Goal: Information Seeking & Learning: Learn about a topic

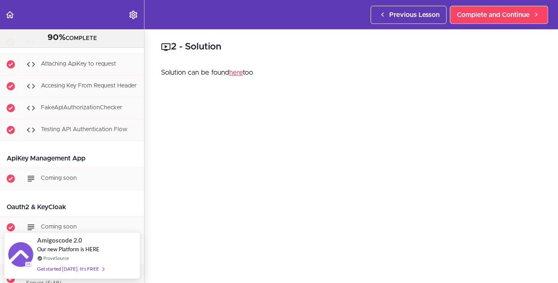
scroll to position [4520, 0]
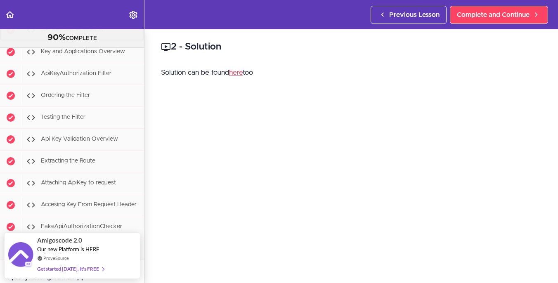
click at [82, 33] on span "API Key Authentication" at bounding box center [72, 30] width 62 height 6
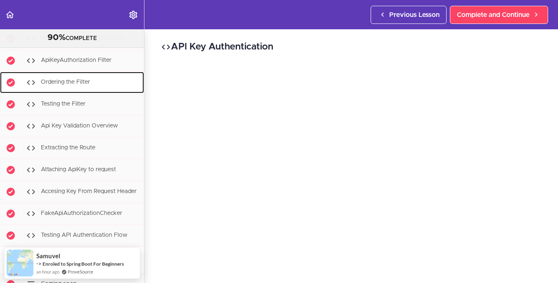
click at [84, 85] on span "Ordering the Filter" at bounding box center [65, 83] width 49 height 6
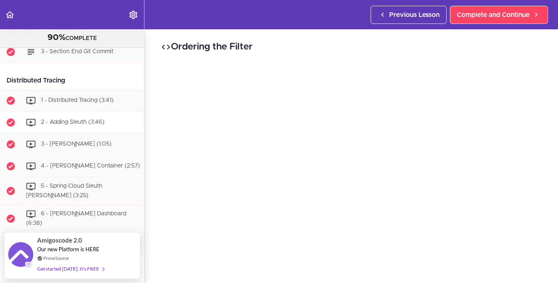
scroll to position [1007, 0]
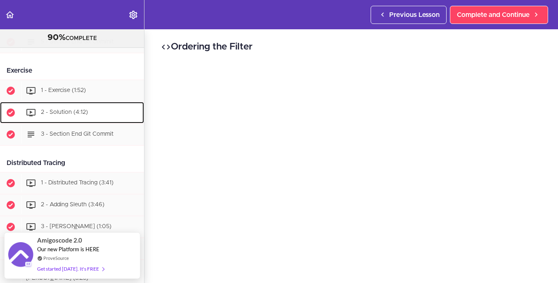
click at [71, 116] on span "2 - Solution (4:12)" at bounding box center [64, 113] width 47 height 6
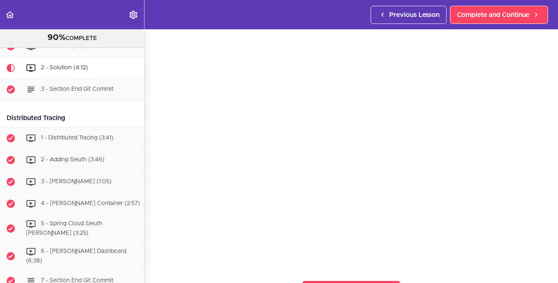
scroll to position [41, 0]
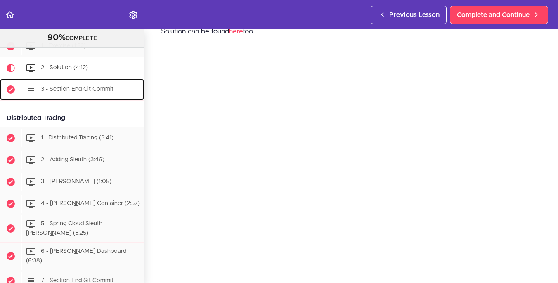
click at [103, 92] on span "3 - Section End Git Commit" at bounding box center [77, 90] width 73 height 6
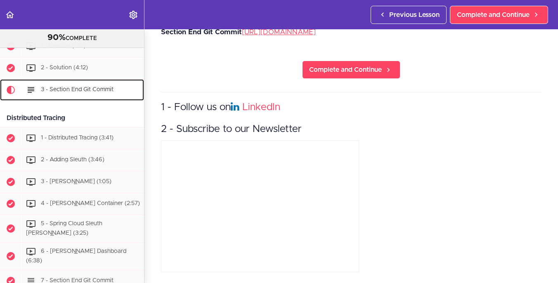
scroll to position [1074, 0]
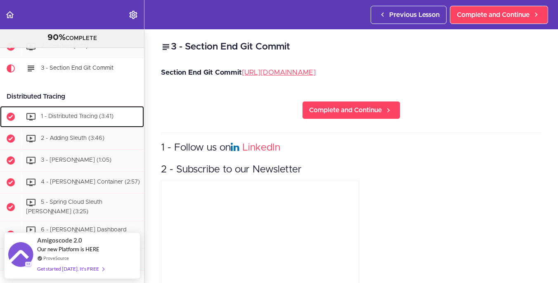
click at [81, 115] on div "1 - Distributed Tracing (3:41)" at bounding box center [82, 117] width 123 height 18
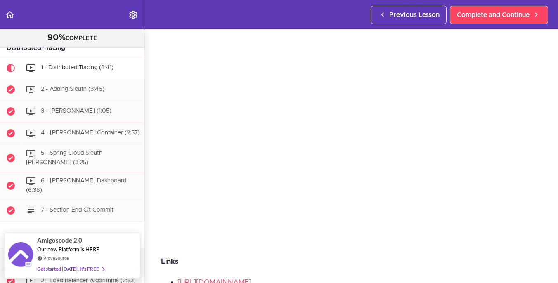
scroll to position [41, 0]
click at [381, 252] on p "Links" at bounding box center [351, 258] width 381 height 12
click at [427, 240] on section "Microservices and Distributed Systems 90% COMPLETE Getting Started 1 - Few Word…" at bounding box center [279, 156] width 558 height 254
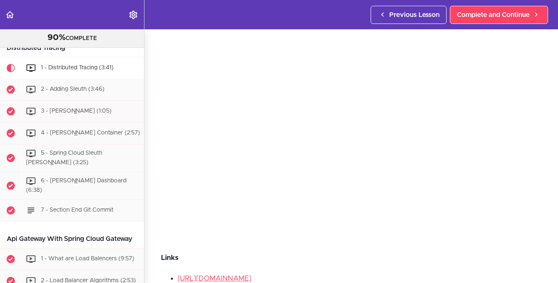
scroll to position [40, 0]
click at [96, 89] on div "2 - Adding Sleuth (3:46)" at bounding box center [82, 90] width 123 height 18
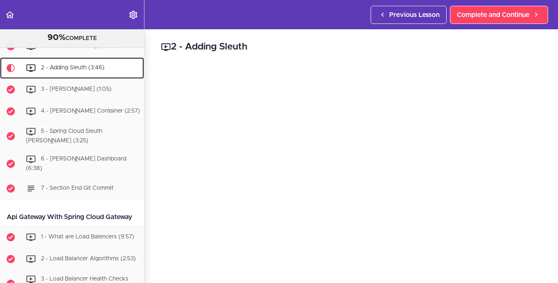
scroll to position [1145, 0]
click at [88, 90] on div "3 - [PERSON_NAME] (1:05)" at bounding box center [82, 90] width 123 height 18
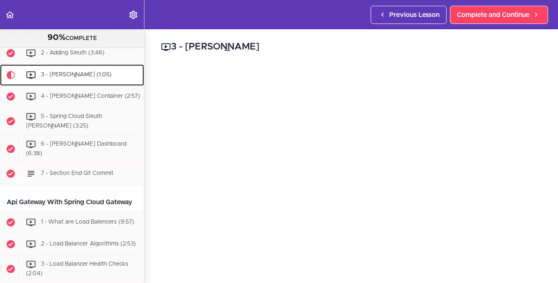
scroll to position [1166, 0]
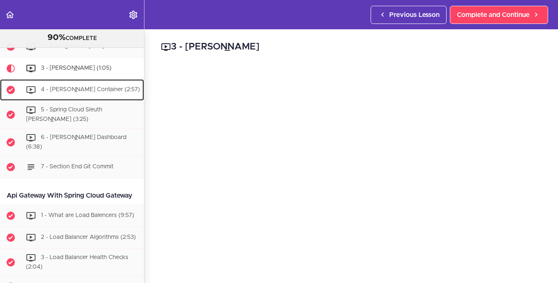
click at [52, 89] on div "4 - [PERSON_NAME] Container (2:57)" at bounding box center [82, 90] width 123 height 18
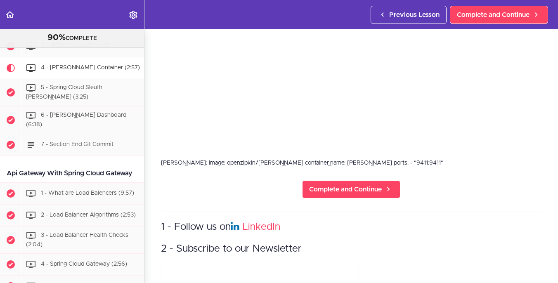
scroll to position [132, 0]
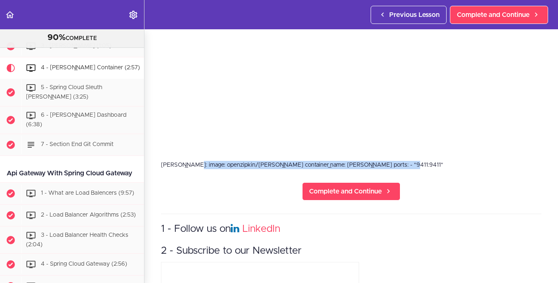
drag, startPoint x: 355, startPoint y: 162, endPoint x: 155, endPoint y: 157, distance: 199.5
click at [155, 157] on section "Microservices and Distributed Systems 90% COMPLETE Getting Started 1 - Few Word…" at bounding box center [279, 156] width 558 height 254
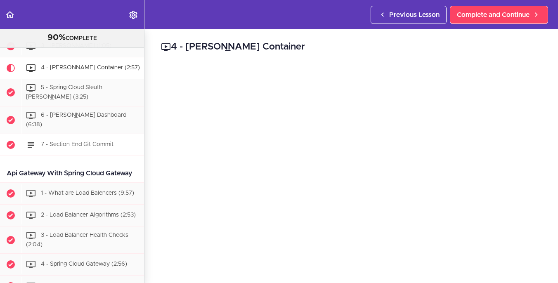
scroll to position [1147, 0]
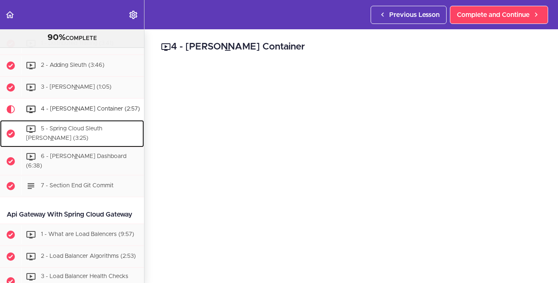
click at [94, 135] on div "5 - Spring Cloud Sleuth [PERSON_NAME] (3:25)" at bounding box center [82, 133] width 123 height 27
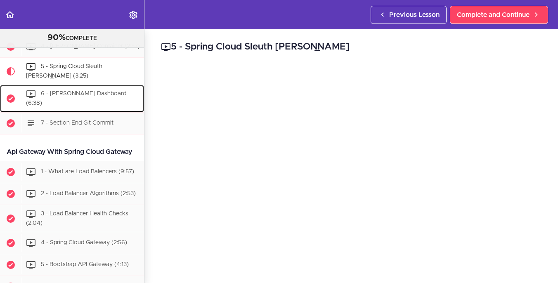
click at [69, 97] on span "6 - [PERSON_NAME] Dashboard (6:38)" at bounding box center [76, 98] width 100 height 15
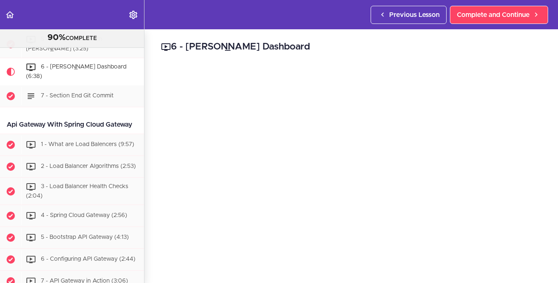
scroll to position [0, 0]
click at [63, 154] on div "1 - What are Load Balencers (9:57)" at bounding box center [82, 145] width 123 height 18
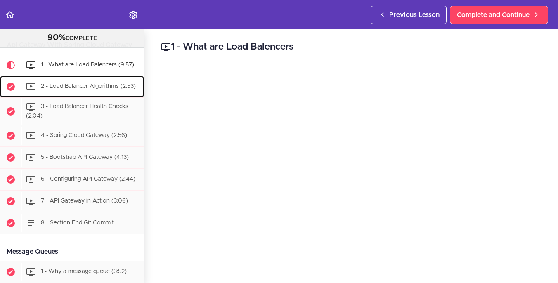
click at [90, 89] on span "2 - Load Balancer Algorithms (2:53)" at bounding box center [88, 86] width 95 height 6
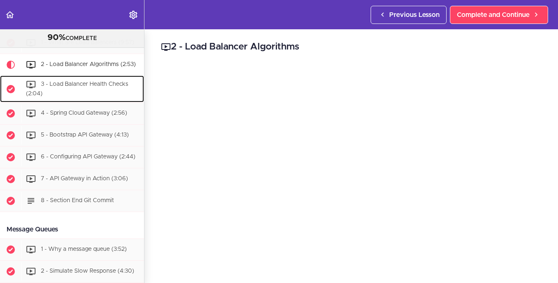
click at [104, 100] on div "3 - Load Balancer Health Checks (2:04)" at bounding box center [82, 89] width 123 height 27
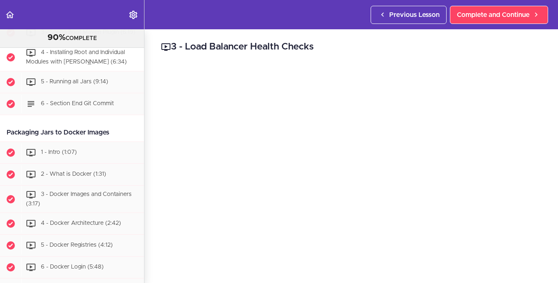
scroll to position [2028, 0]
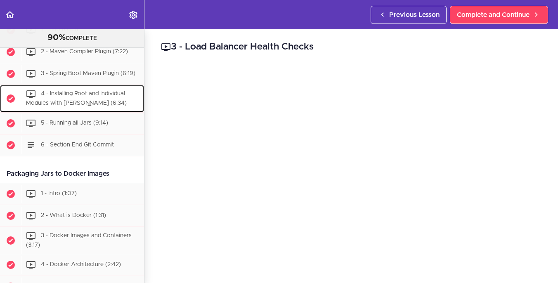
click at [73, 106] on span "4 - Installing Root and Individual Modules with [PERSON_NAME] (6:34)" at bounding box center [76, 98] width 101 height 15
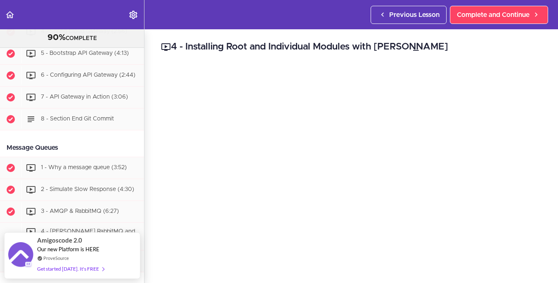
scroll to position [1351, 0]
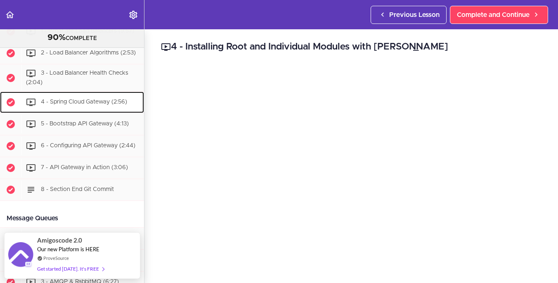
click at [74, 105] on span "4 - Spring Cloud Gateway (2:56)" at bounding box center [84, 103] width 86 height 6
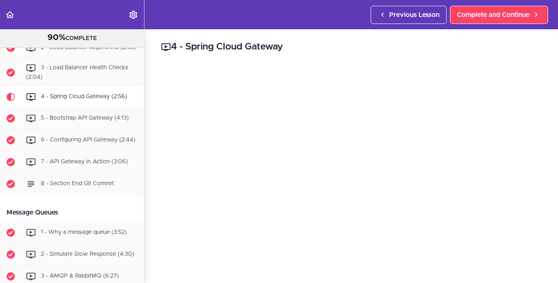
scroll to position [1353, 0]
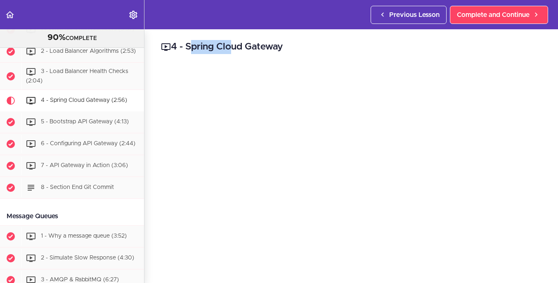
drag, startPoint x: 291, startPoint y: 45, endPoint x: 187, endPoint y: 45, distance: 103.6
click at [187, 45] on h2 "4 - Spring Cloud Gateway" at bounding box center [351, 47] width 381 height 14
click at [190, 45] on h2 "4 - Spring Cloud Gateway" at bounding box center [351, 47] width 381 height 14
drag, startPoint x: 192, startPoint y: 45, endPoint x: 298, endPoint y: 47, distance: 105.3
click at [298, 47] on h2 "4 - Spring Cloud Gateway" at bounding box center [351, 47] width 381 height 14
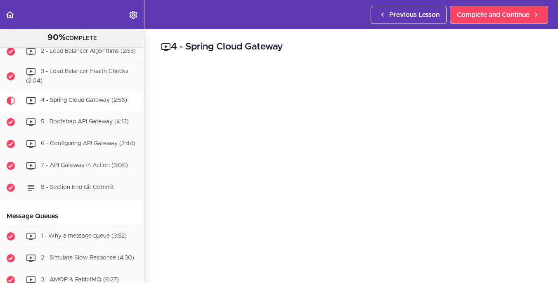
click at [293, 41] on h2 "4 - Spring Cloud Gateway" at bounding box center [351, 47] width 381 height 14
drag, startPoint x: 287, startPoint y: 45, endPoint x: 192, endPoint y: 45, distance: 94.1
click at [192, 45] on h2 "4 - Spring Cloud Gateway" at bounding box center [351, 47] width 381 height 14
copy h2 "Spring Cloud Gateway"
click at [48, 130] on div "5 - Bootstrap API Gateway (4:13)" at bounding box center [82, 122] width 123 height 18
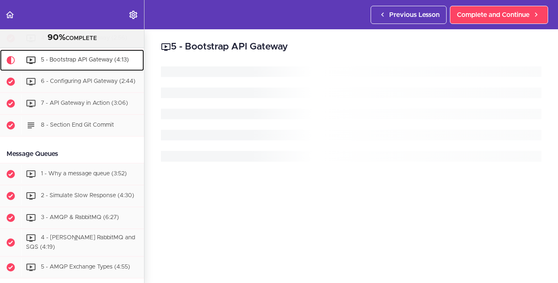
scroll to position [1416, 0]
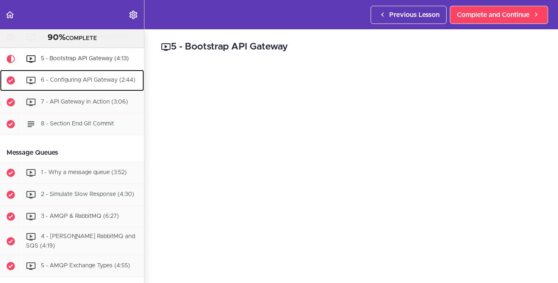
click at [64, 83] on span "6 - Configuring API Gateway (2:44)" at bounding box center [88, 81] width 95 height 6
click at [73, 83] on span "6 - Configuring API Gateway (2:44)" at bounding box center [88, 81] width 95 height 6
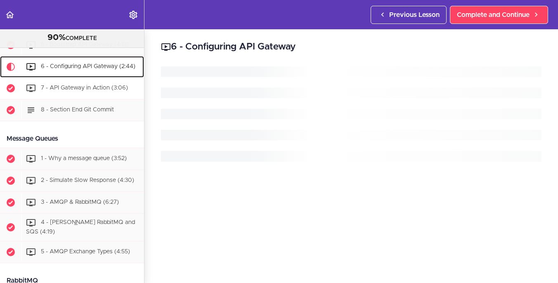
scroll to position [1438, 0]
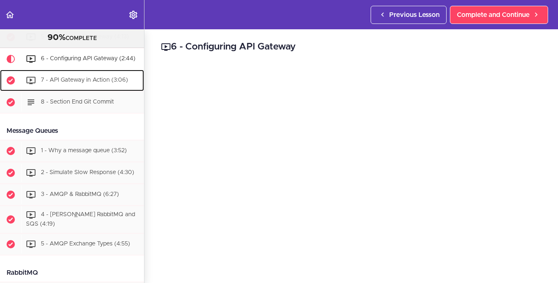
click at [93, 90] on div "7 - API Gateway in Action (3:06)" at bounding box center [82, 80] width 123 height 18
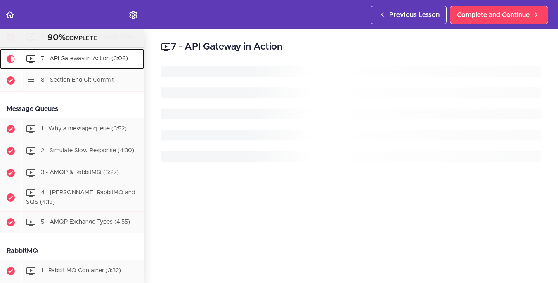
scroll to position [1465, 0]
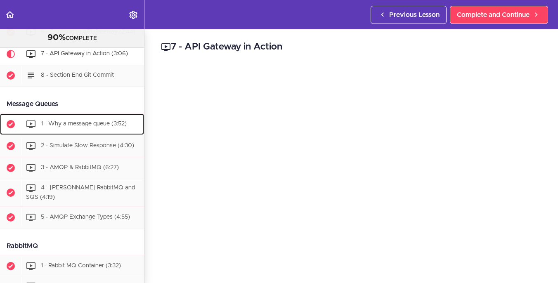
click at [75, 127] on span "1 - Why a message queue (3:52)" at bounding box center [84, 124] width 86 height 6
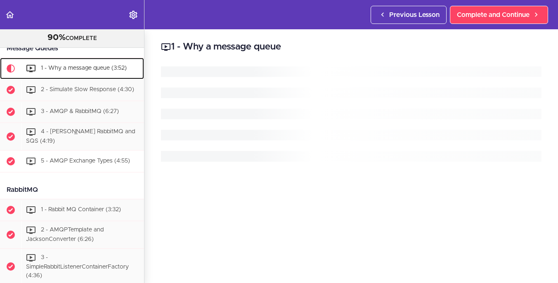
scroll to position [1536, 0]
